Goal: Task Accomplishment & Management: Manage account settings

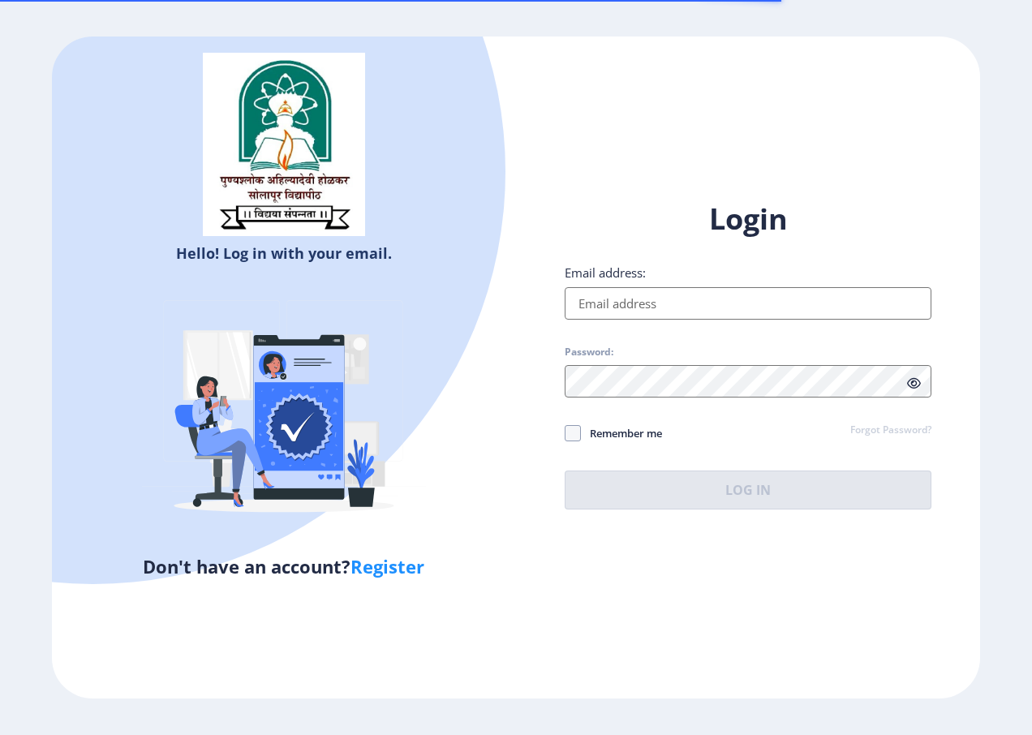
click at [673, 301] on input "Email address:" at bounding box center [748, 303] width 367 height 32
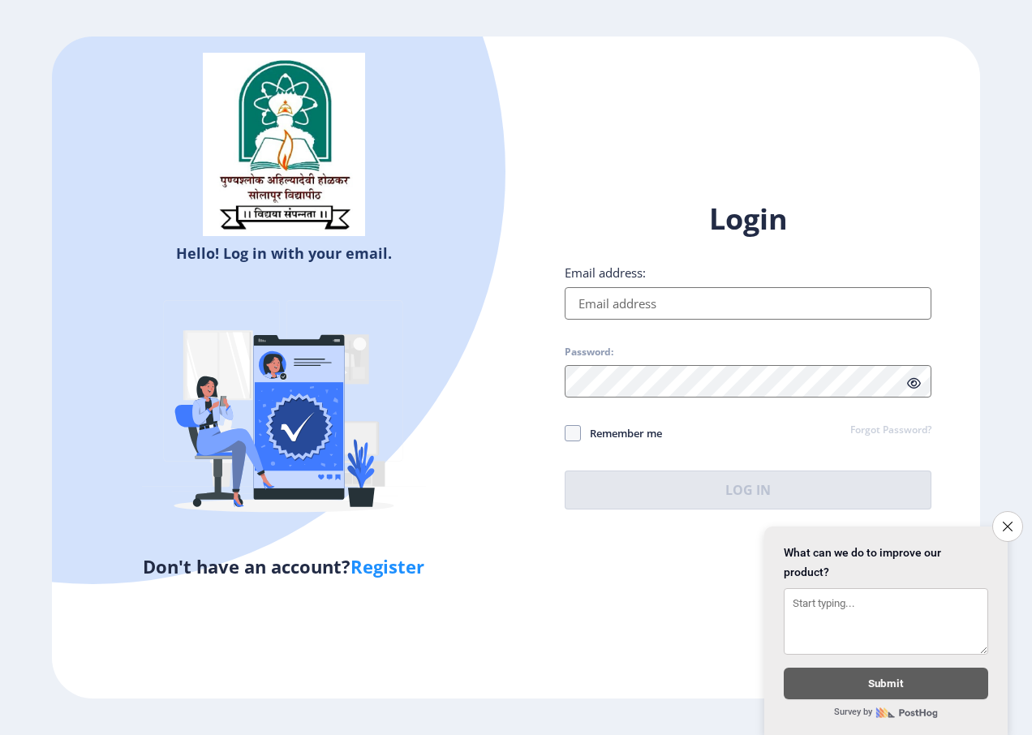
click at [658, 294] on input "Email address:" at bounding box center [748, 303] width 367 height 32
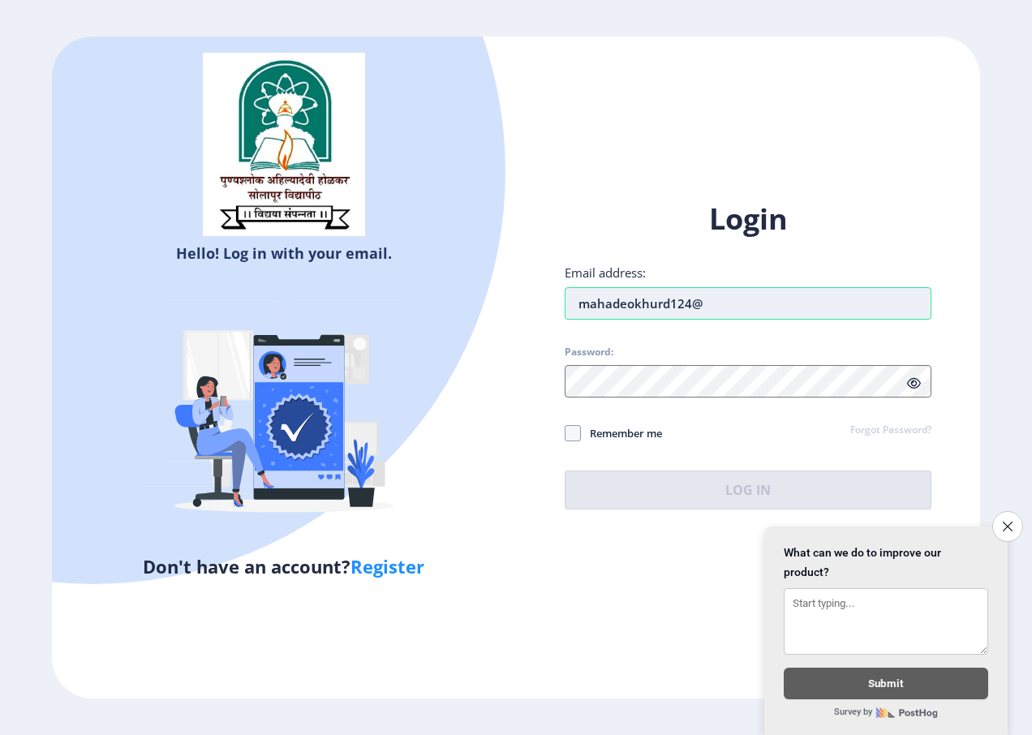
click at [723, 306] on input "mahadeokhurd124@" at bounding box center [748, 303] width 367 height 32
type input "[EMAIL_ADDRESS][DOMAIN_NAME]"
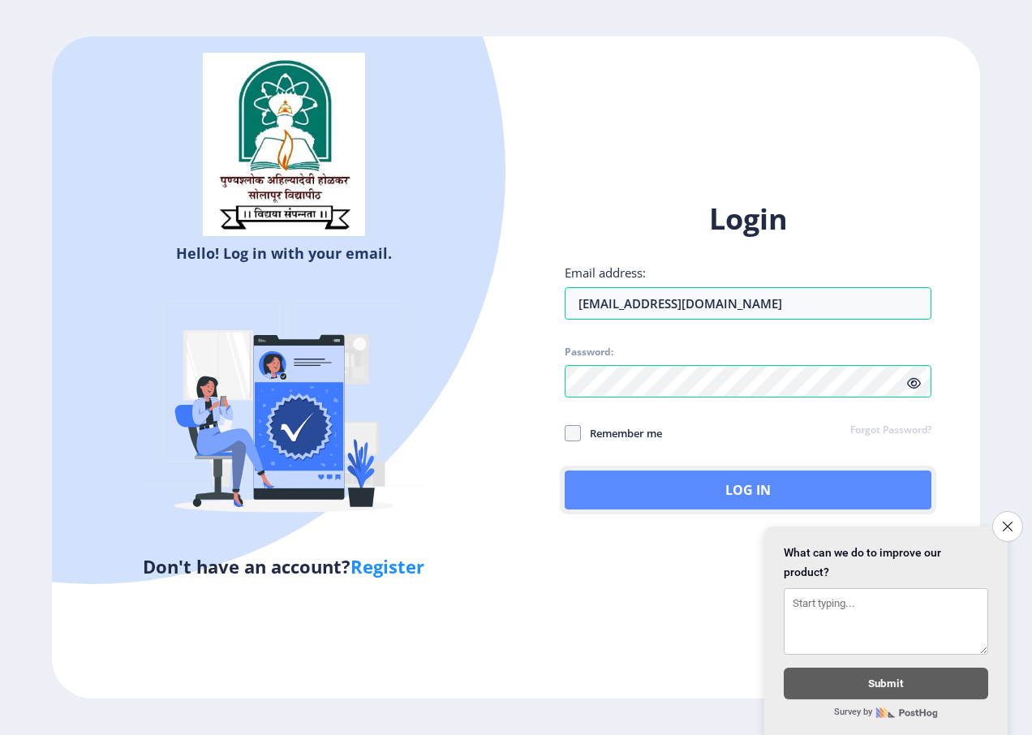
click at [763, 483] on button "Log In" at bounding box center [748, 489] width 367 height 39
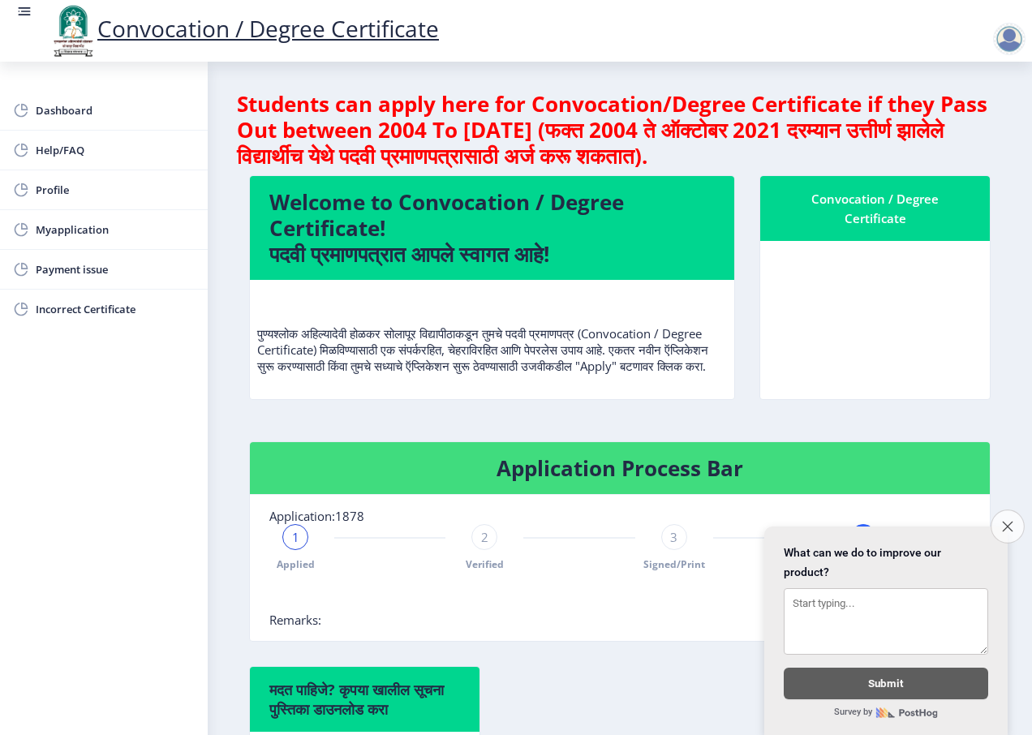
click at [1010, 521] on icon "Close survey" at bounding box center [1007, 526] width 11 height 11
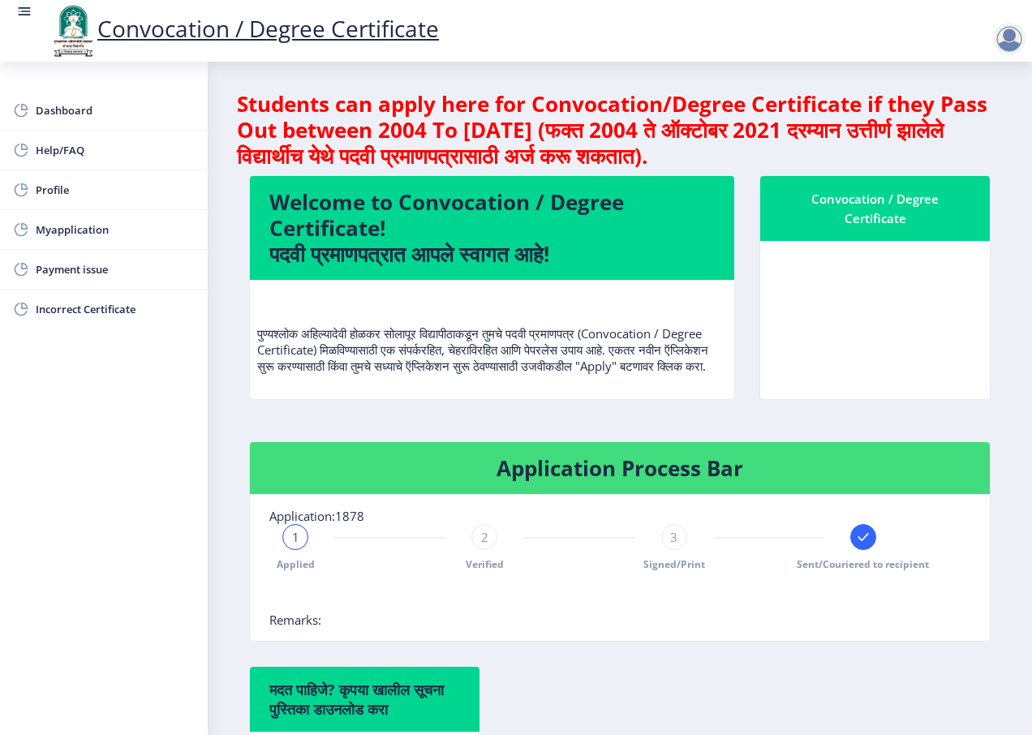
click at [801, 287] on nb-card-body at bounding box center [875, 320] width 230 height 158
click at [870, 209] on div "Convocation / Degree Certificate" at bounding box center [875, 208] width 191 height 39
drag, startPoint x: 870, startPoint y: 209, endPoint x: 846, endPoint y: 264, distance: 60.0
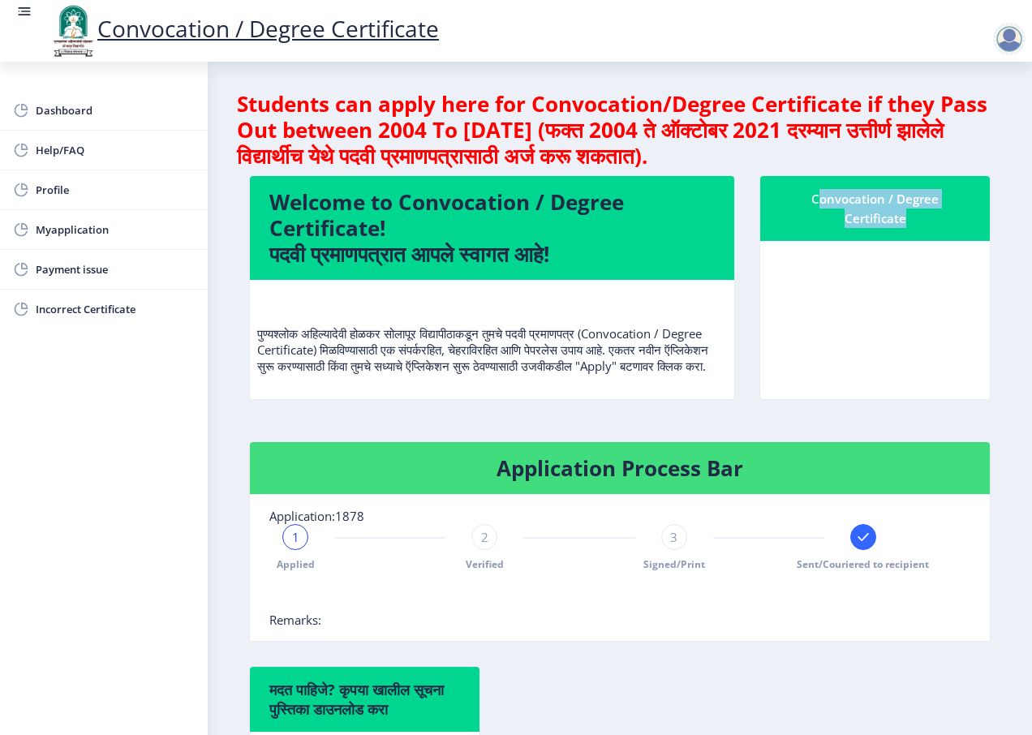
click at [846, 264] on nb-card-body at bounding box center [875, 320] width 230 height 158
click at [69, 184] on span "Profile" at bounding box center [115, 189] width 159 height 19
select select
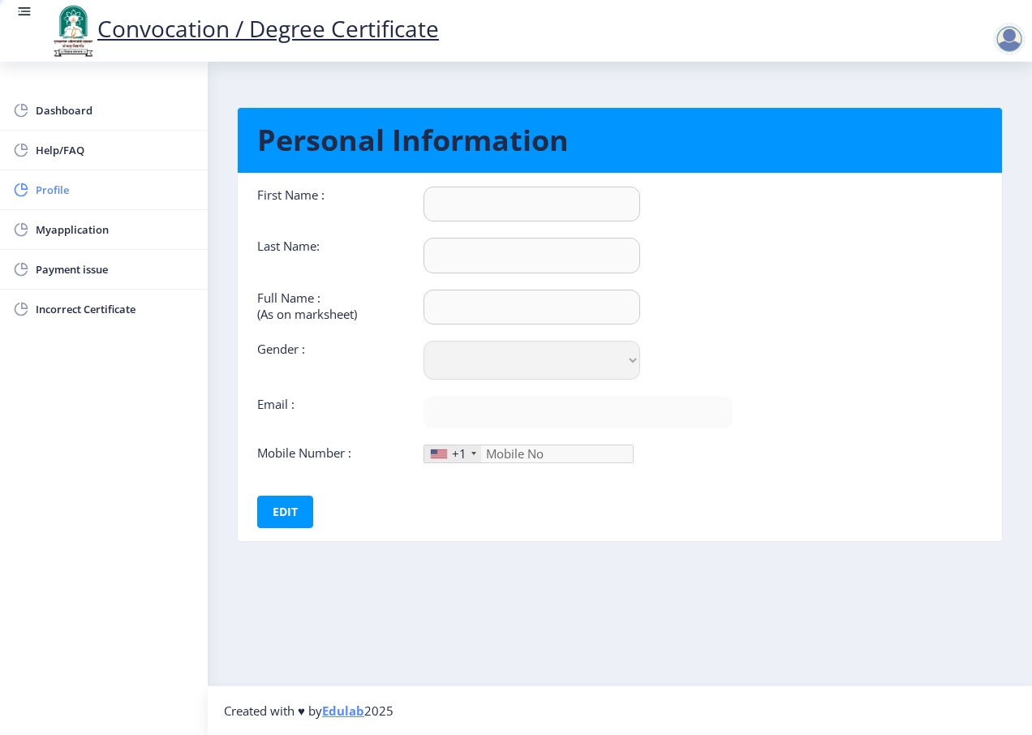
type input "[PERSON_NAME]"
type input "khurd"
type input "[PERSON_NAME]"
select select "[DEMOGRAPHIC_DATA]"
type input "[EMAIL_ADDRESS][DOMAIN_NAME]"
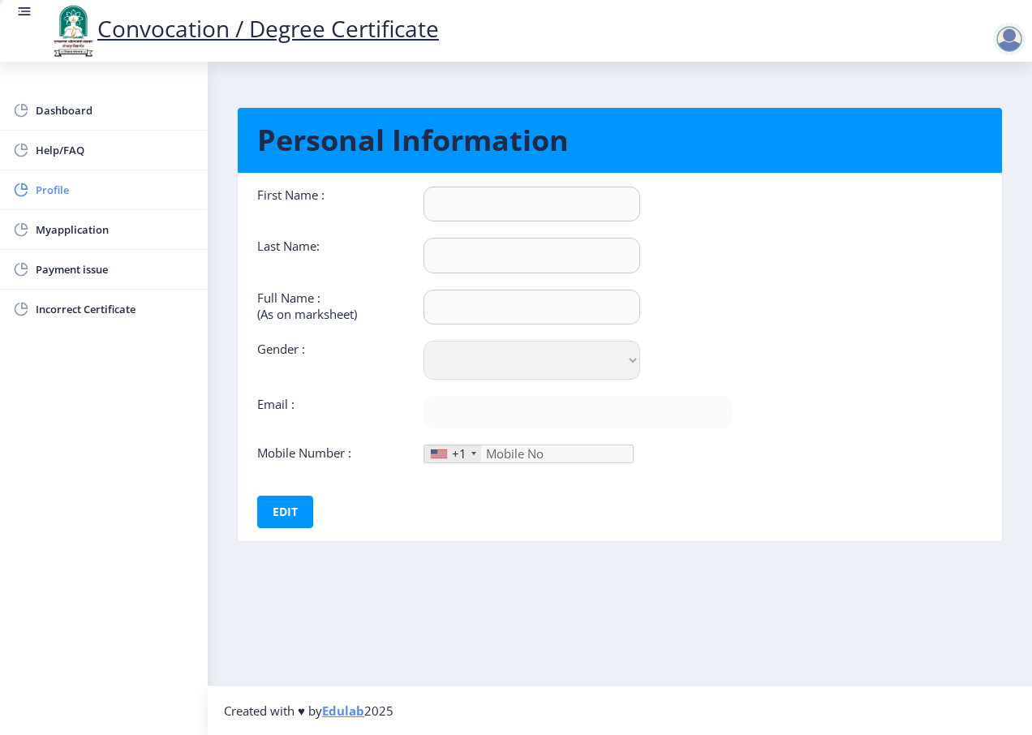
type input "9075173300"
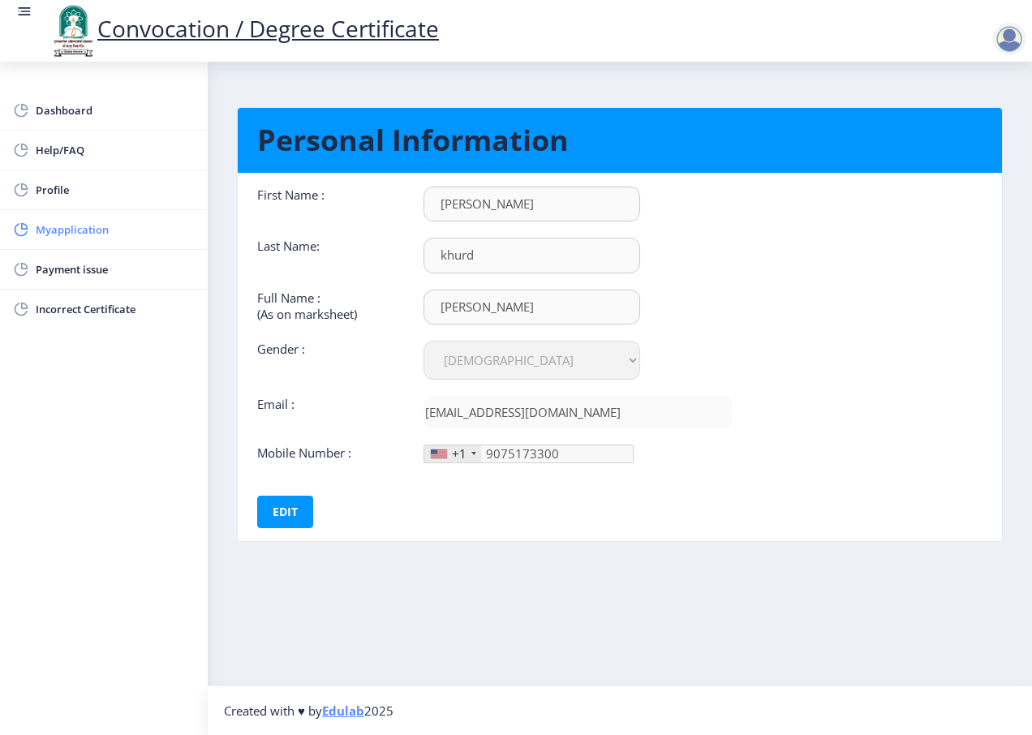
click at [71, 217] on link "Myapplication" at bounding box center [104, 229] width 208 height 39
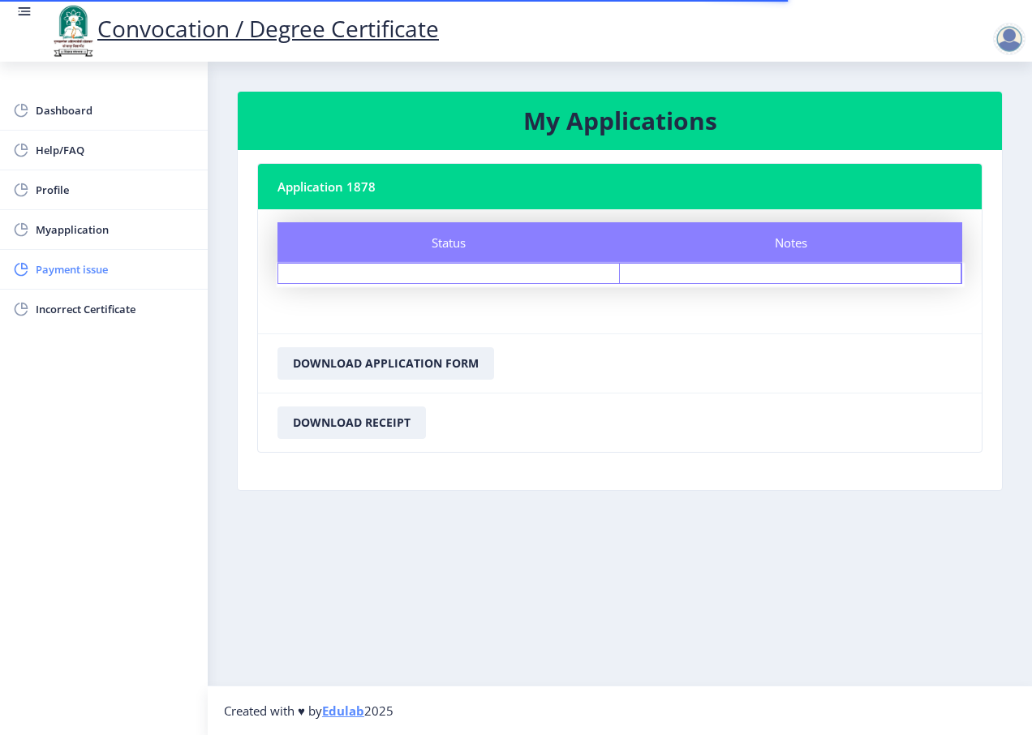
click at [79, 277] on span "Payment issue" at bounding box center [115, 269] width 159 height 19
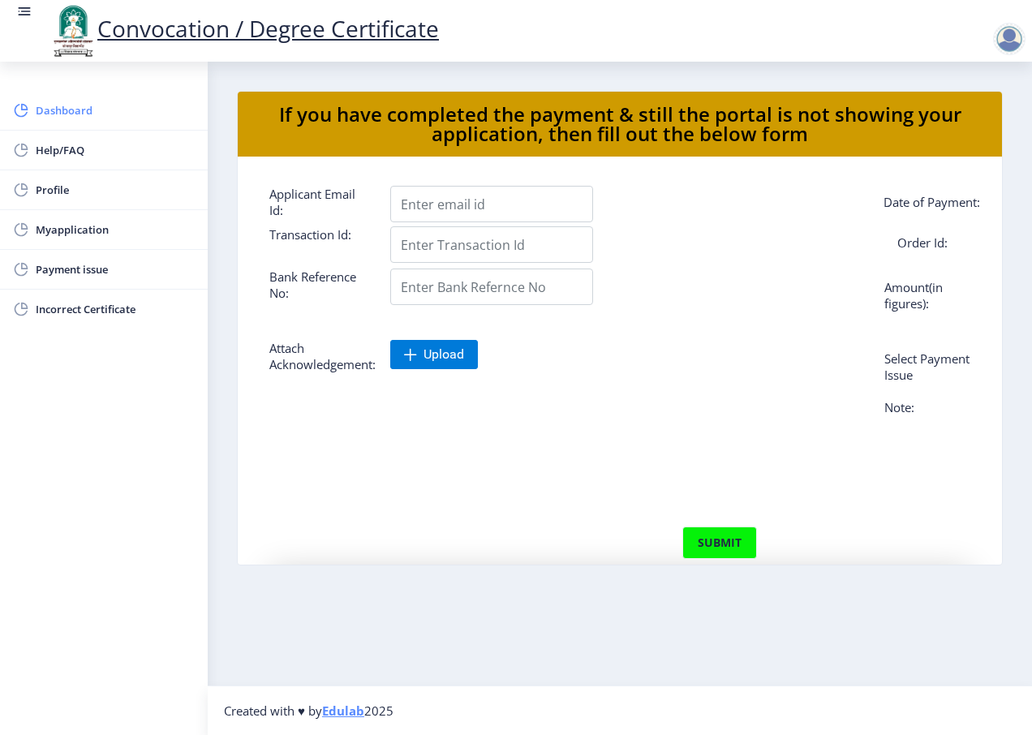
click at [75, 105] on span "Dashboard" at bounding box center [115, 110] width 159 height 19
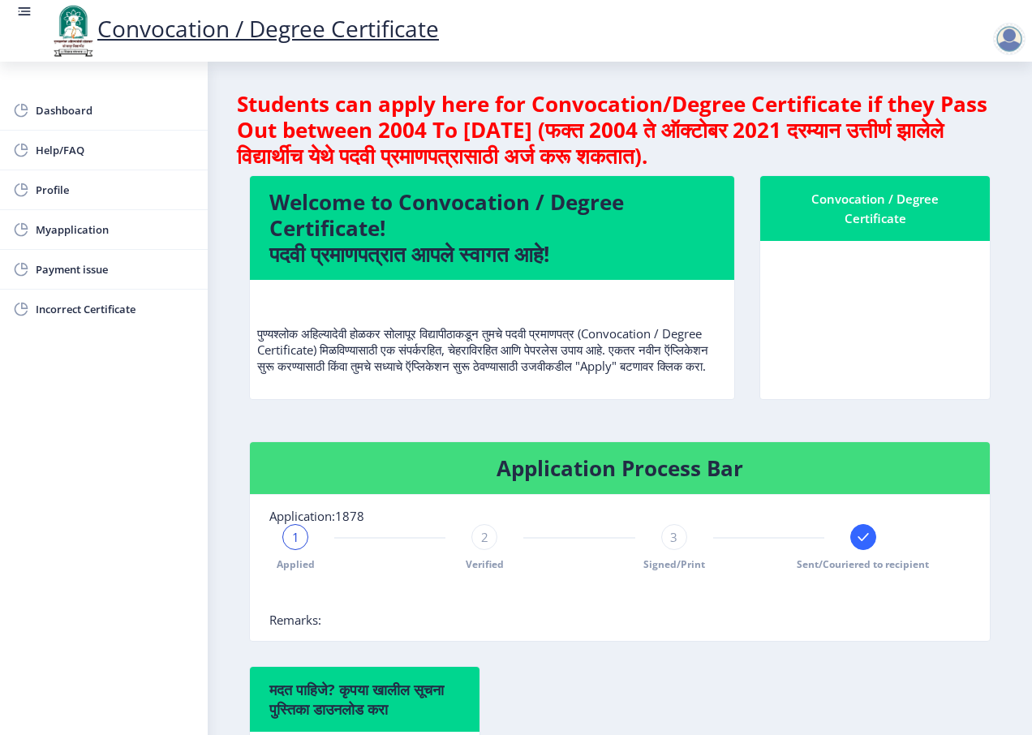
click at [1015, 30] on div at bounding box center [1009, 39] width 32 height 32
click at [958, 123] on span "Log out" at bounding box center [967, 126] width 104 height 19
